Goal: Complete application form: Complete application form

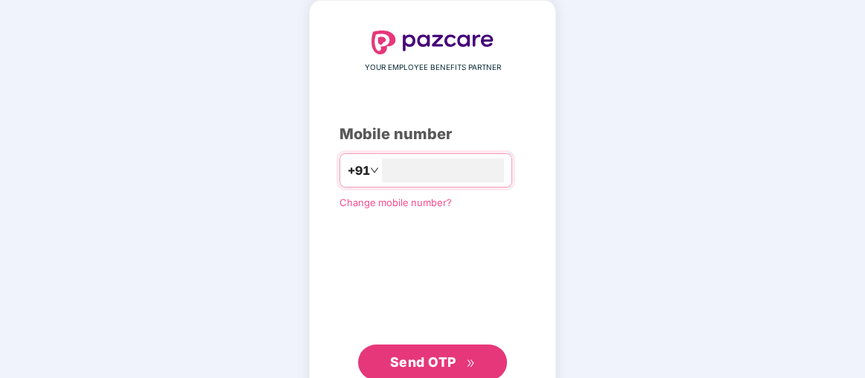
scroll to position [114, 0]
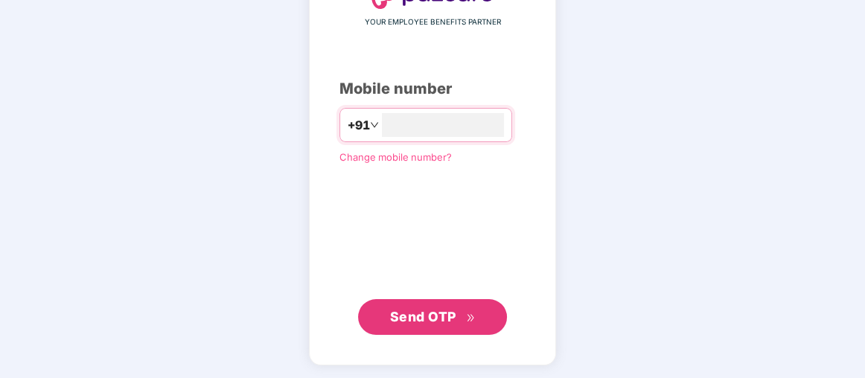
type input "**********"
click at [461, 310] on span "Send OTP" at bounding box center [433, 317] width 86 height 21
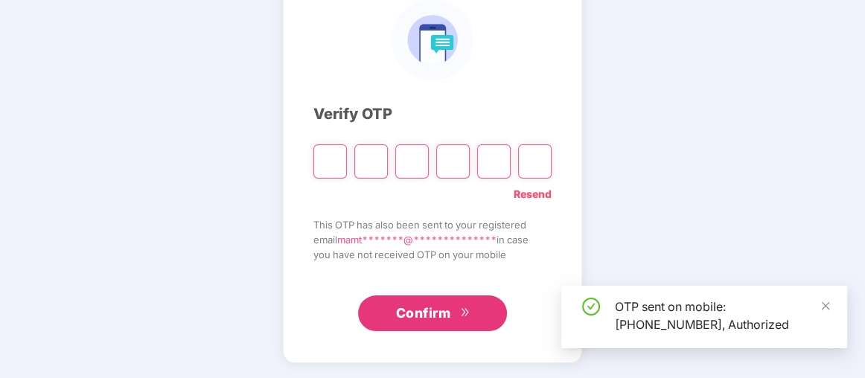
scroll to position [106, 0]
click at [335, 156] on input "Please enter verification code. Digit 1" at bounding box center [329, 162] width 33 height 34
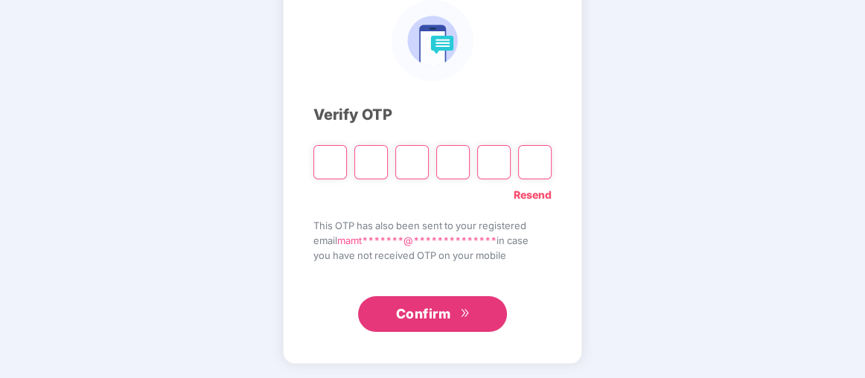
type input "*"
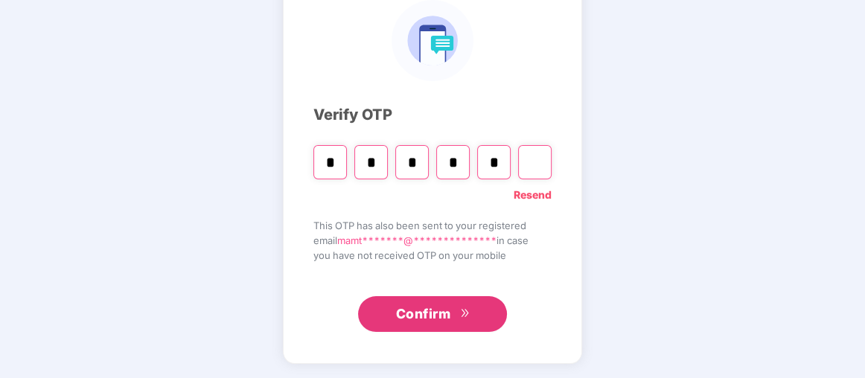
type input "*"
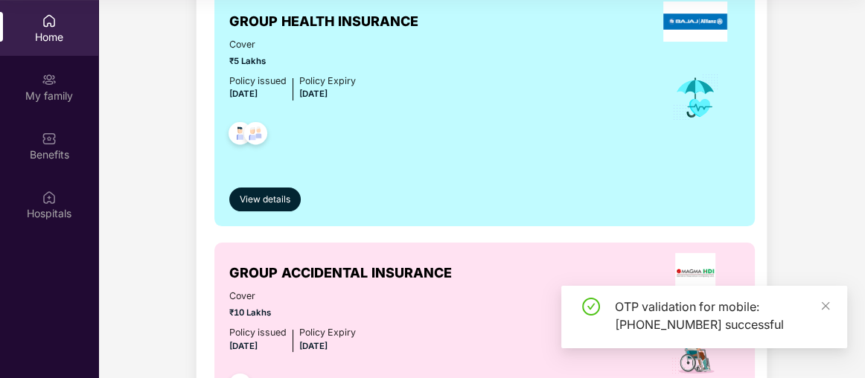
scroll to position [338, 0]
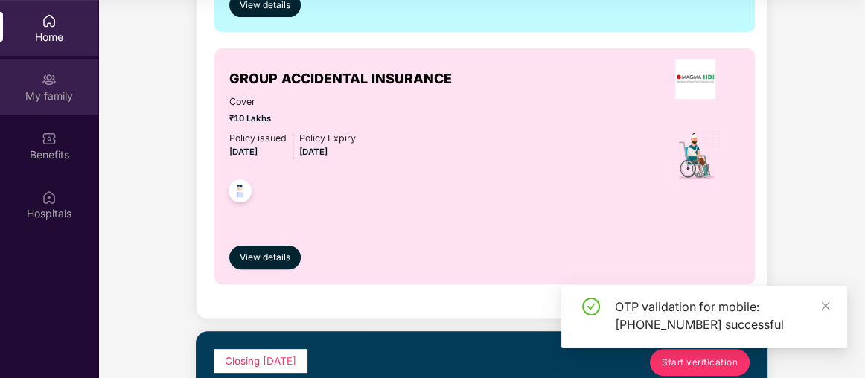
click at [44, 81] on img at bounding box center [49, 79] width 15 height 15
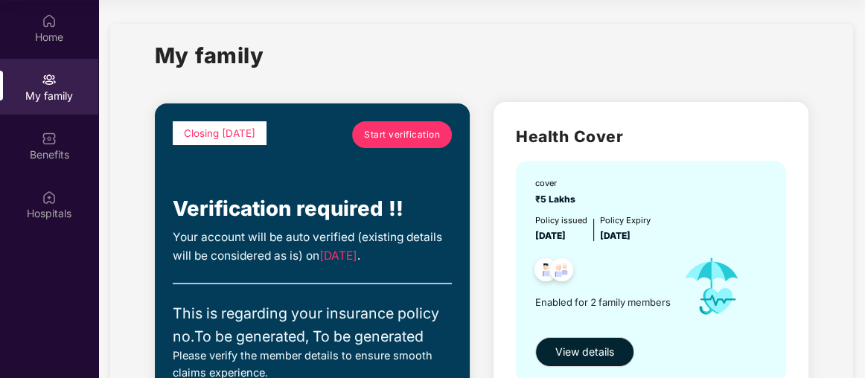
click at [404, 126] on link "Start verification" at bounding box center [402, 134] width 100 height 27
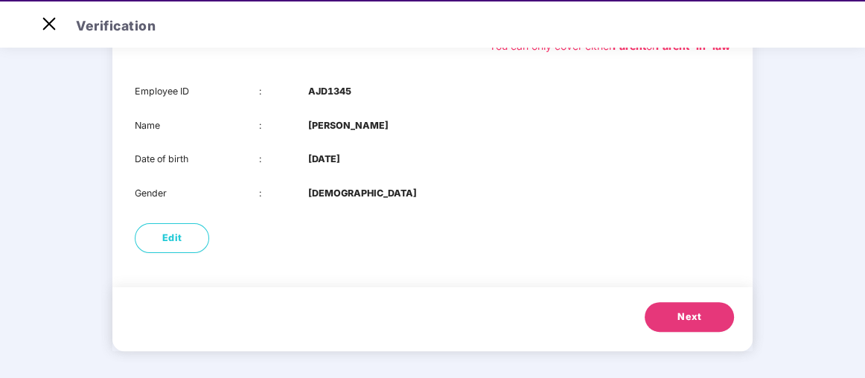
scroll to position [329, 0]
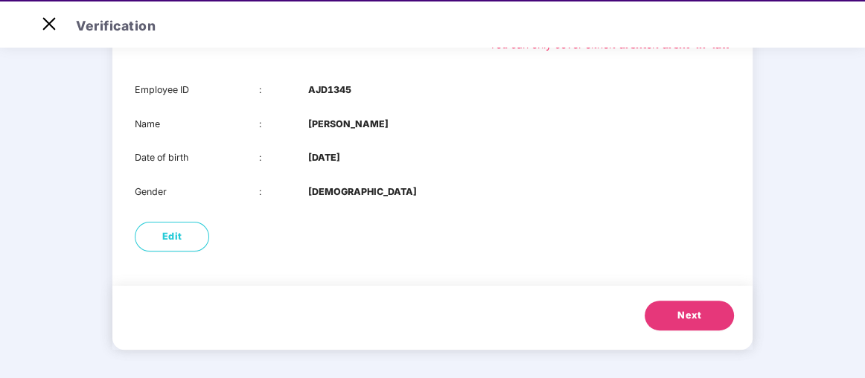
click at [683, 308] on span "Next" at bounding box center [689, 315] width 24 height 15
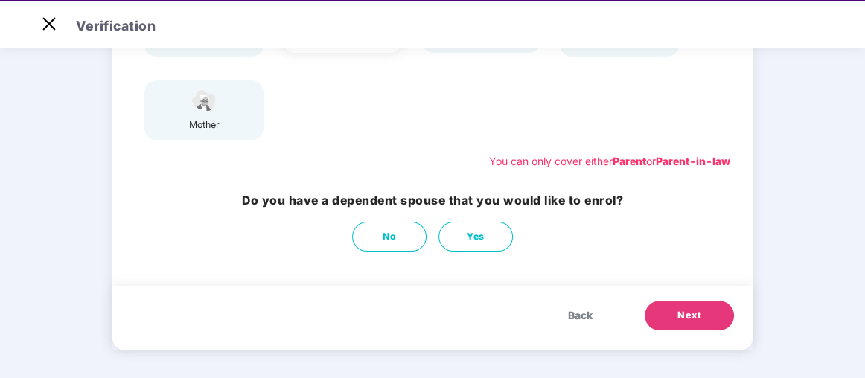
click at [662, 305] on button "Next" at bounding box center [689, 316] width 89 height 30
click at [689, 308] on span "Next" at bounding box center [689, 315] width 24 height 15
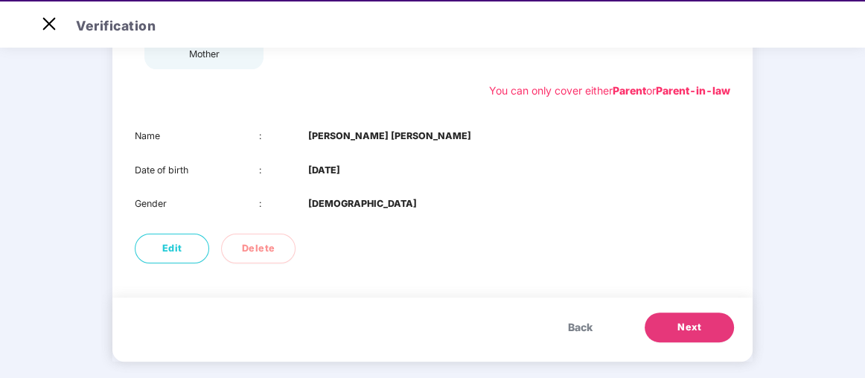
scroll to position [295, 0]
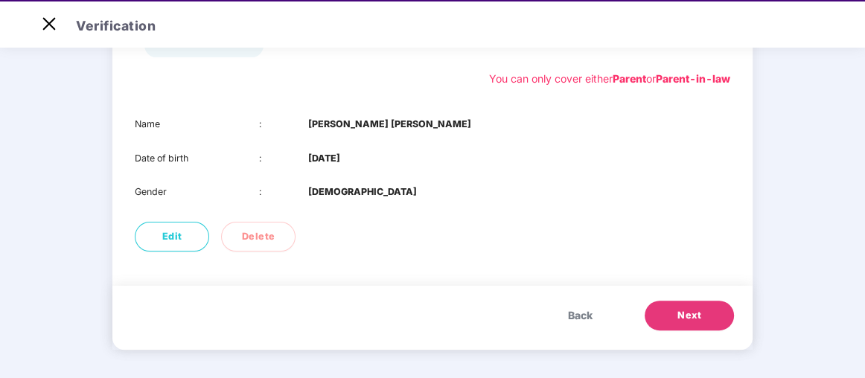
click at [689, 319] on span "Next" at bounding box center [689, 315] width 24 height 15
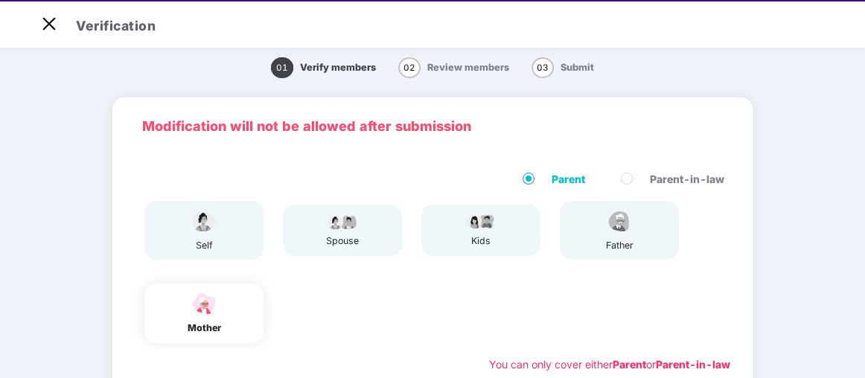
scroll to position [212, 0]
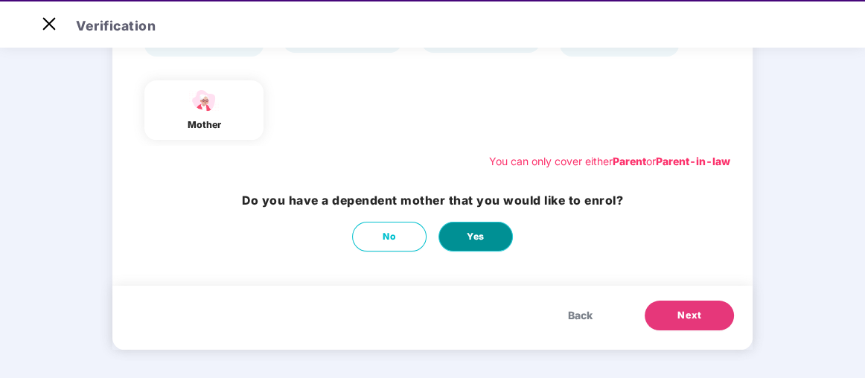
click at [481, 226] on button "Yes" at bounding box center [475, 237] width 74 height 30
select select "******"
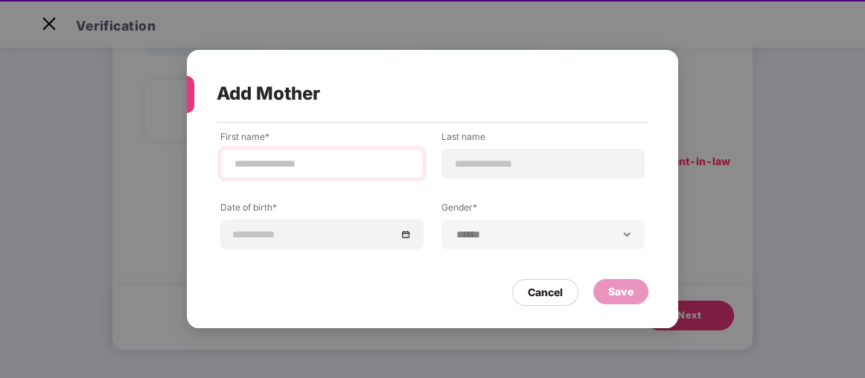
click at [339, 154] on div at bounding box center [321, 164] width 203 height 30
click at [320, 162] on input at bounding box center [322, 164] width 178 height 16
type input "*****"
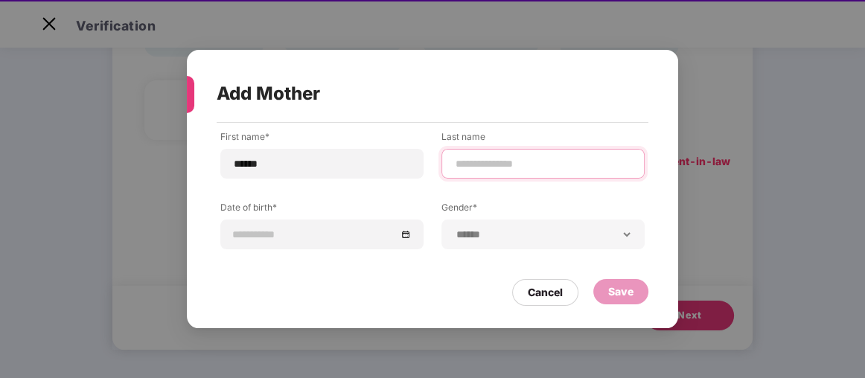
click at [495, 164] on input at bounding box center [543, 164] width 178 height 16
type input "*****"
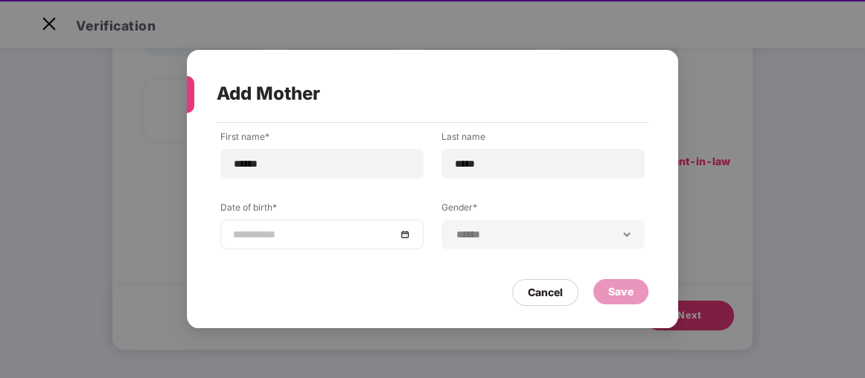
click at [314, 226] on div at bounding box center [321, 235] width 203 height 30
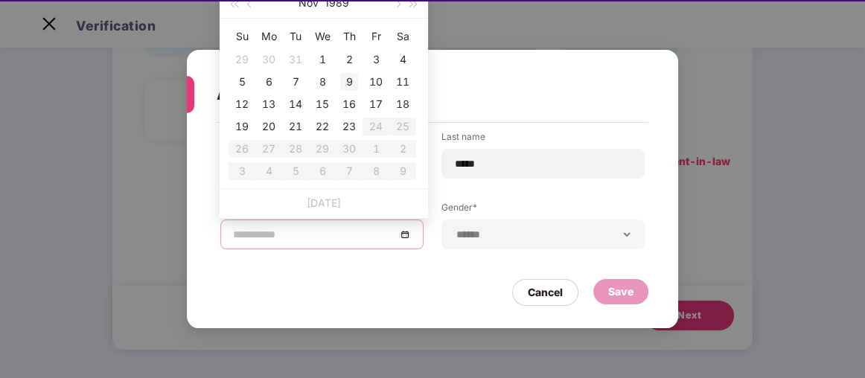
type input "**********"
click at [234, 4] on span "button" at bounding box center [233, 4] width 7 height 7
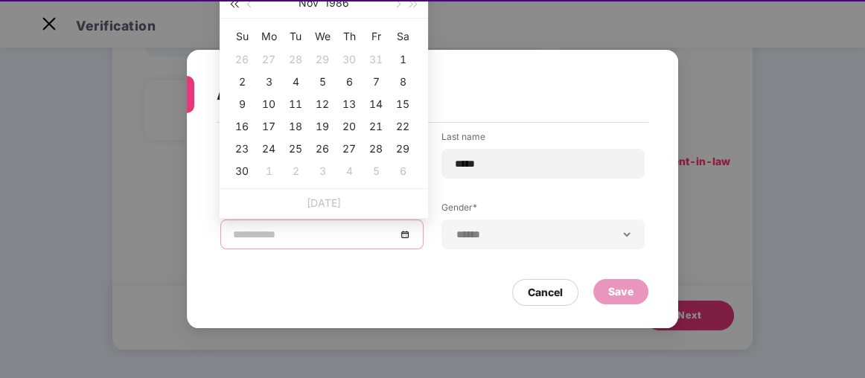
click at [234, 4] on span "button" at bounding box center [233, 4] width 7 height 7
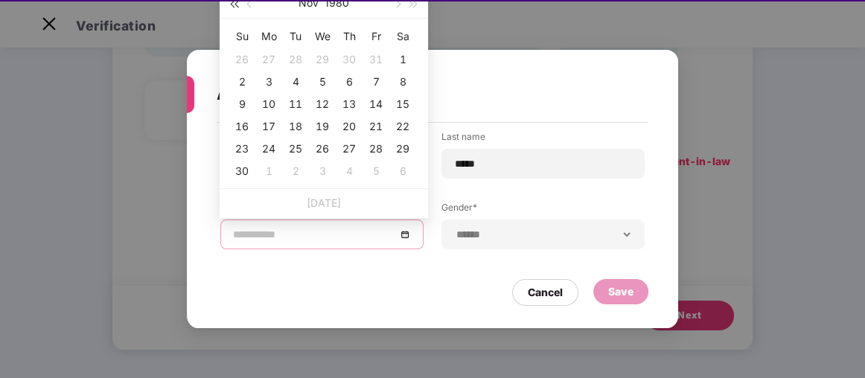
click at [234, 4] on span "button" at bounding box center [233, 4] width 7 height 7
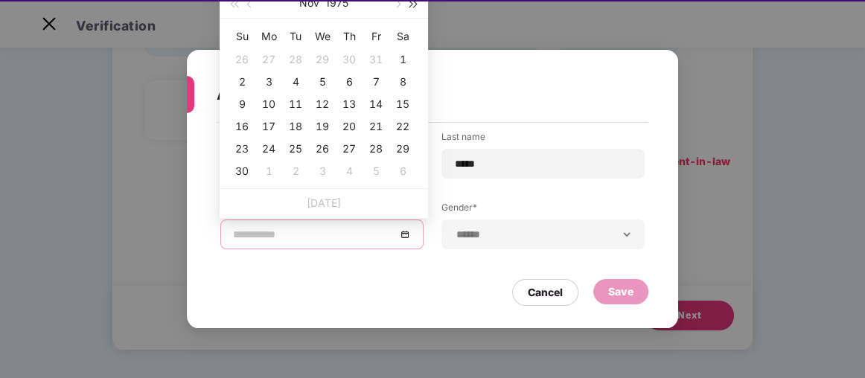
click at [410, 7] on span "button" at bounding box center [413, 4] width 7 height 7
click at [252, 3] on span "button" at bounding box center [250, 4] width 7 height 7
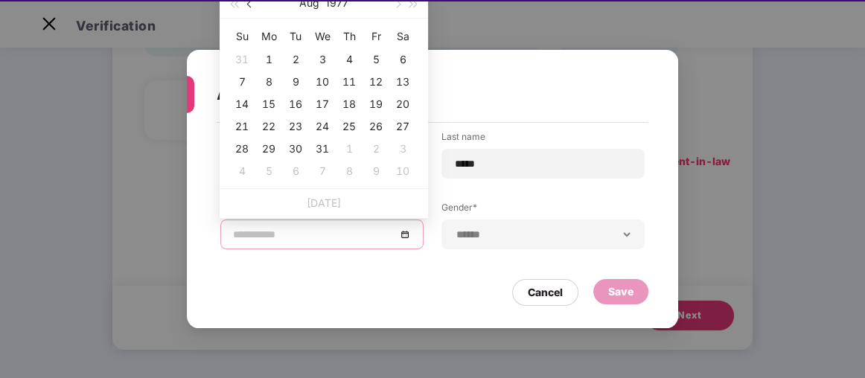
click at [252, 3] on span "button" at bounding box center [250, 4] width 7 height 7
type input "**********"
click at [402, 60] on div "2" at bounding box center [403, 60] width 18 height 18
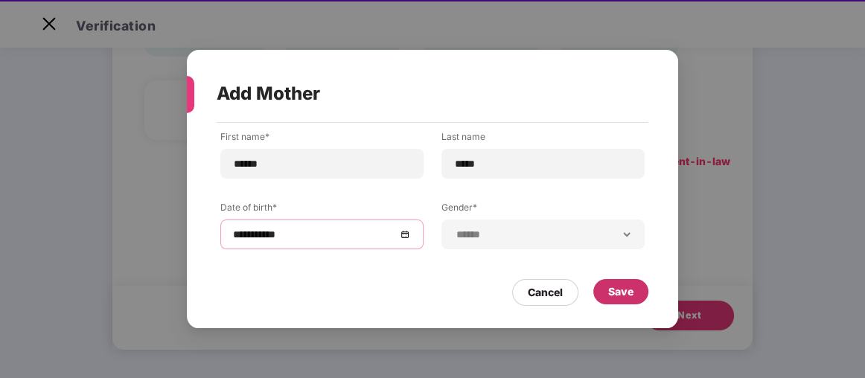
click at [629, 289] on div "Save" at bounding box center [620, 292] width 25 height 16
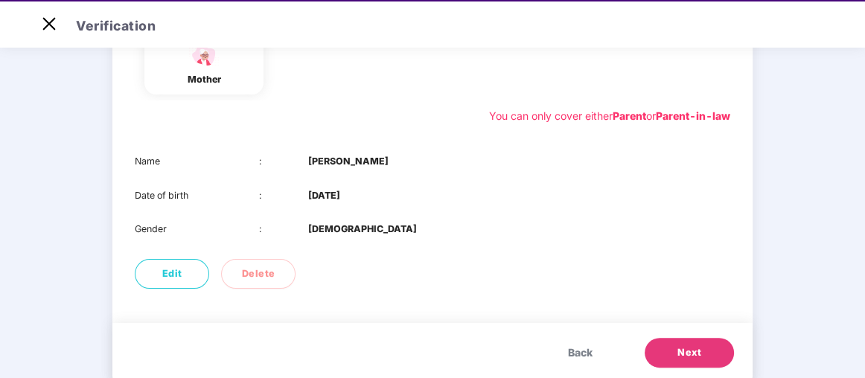
scroll to position [295, 0]
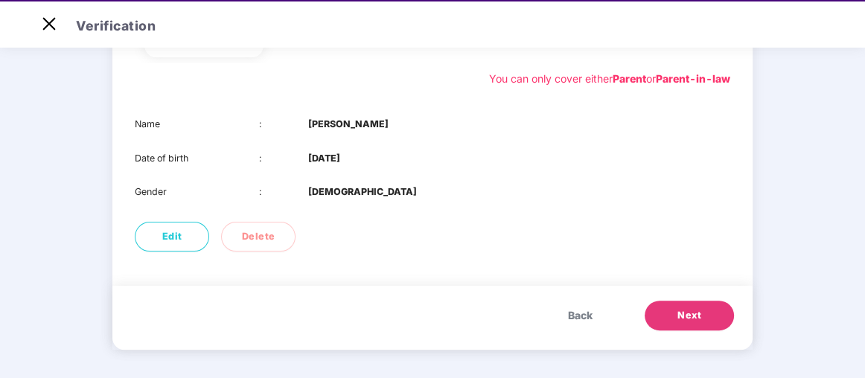
click at [684, 313] on span "Next" at bounding box center [689, 315] width 24 height 15
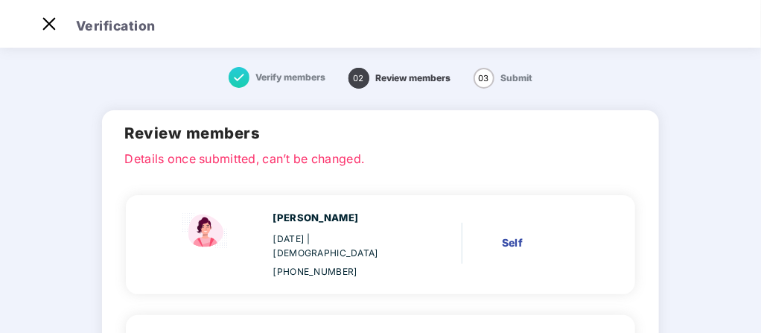
scroll to position [280, 0]
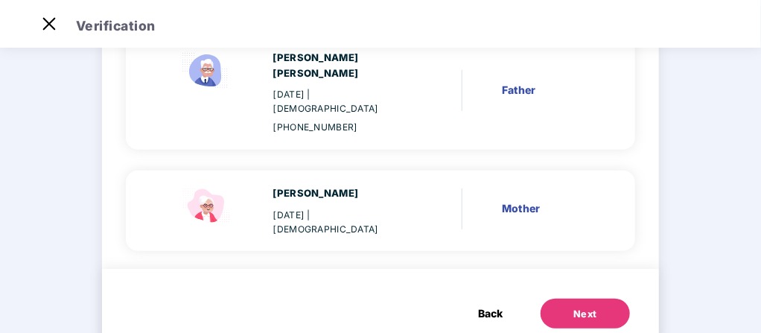
click at [590, 298] on button "Next" at bounding box center [584, 313] width 89 height 30
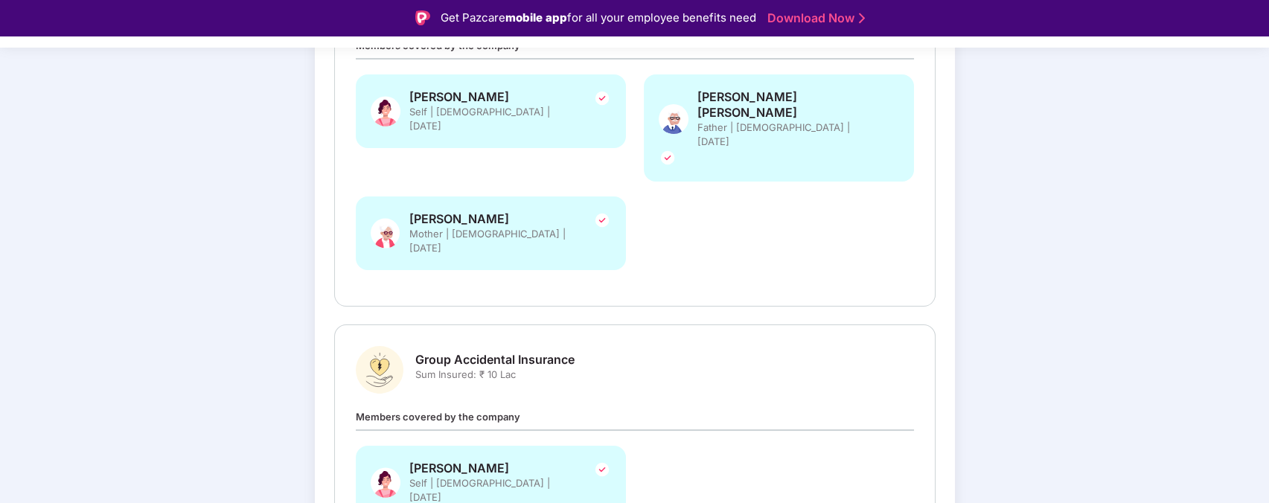
scroll to position [365, 0]
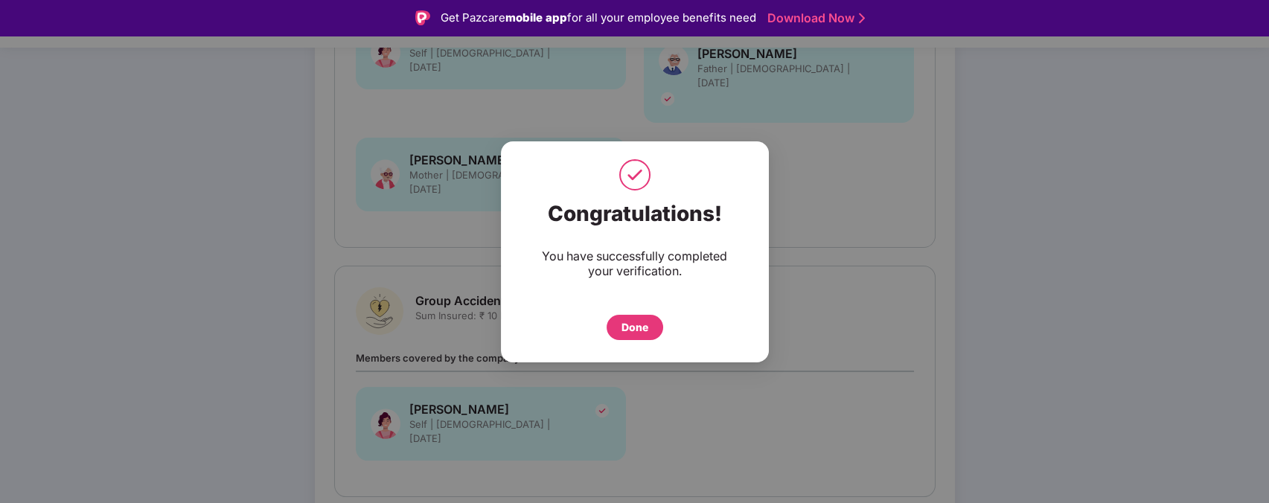
click at [636, 327] on div "Done" at bounding box center [635, 327] width 27 height 16
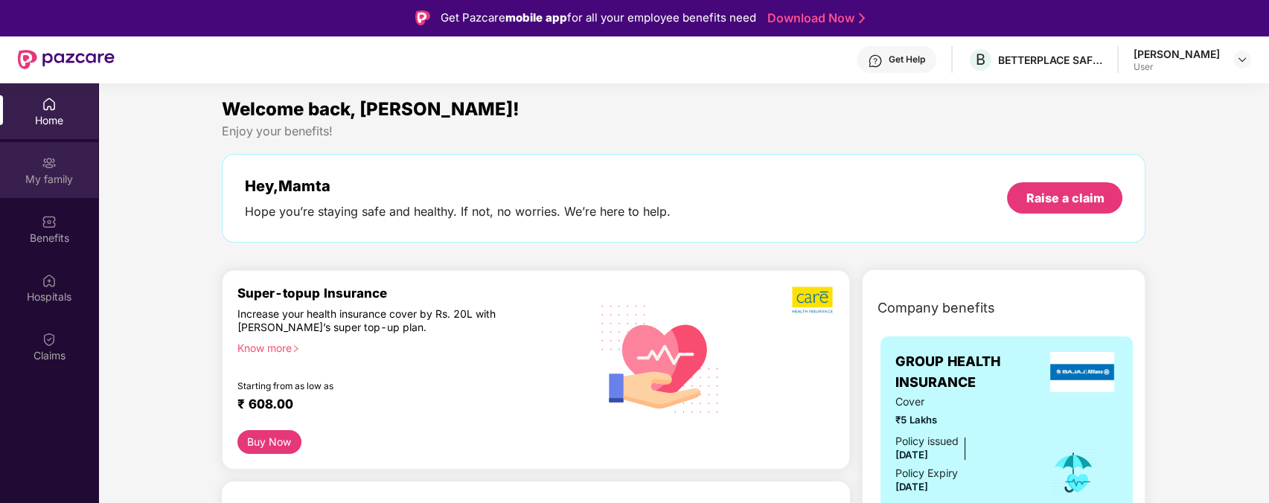
click at [42, 166] on img at bounding box center [49, 163] width 15 height 15
